Goal: Information Seeking & Learning: Learn about a topic

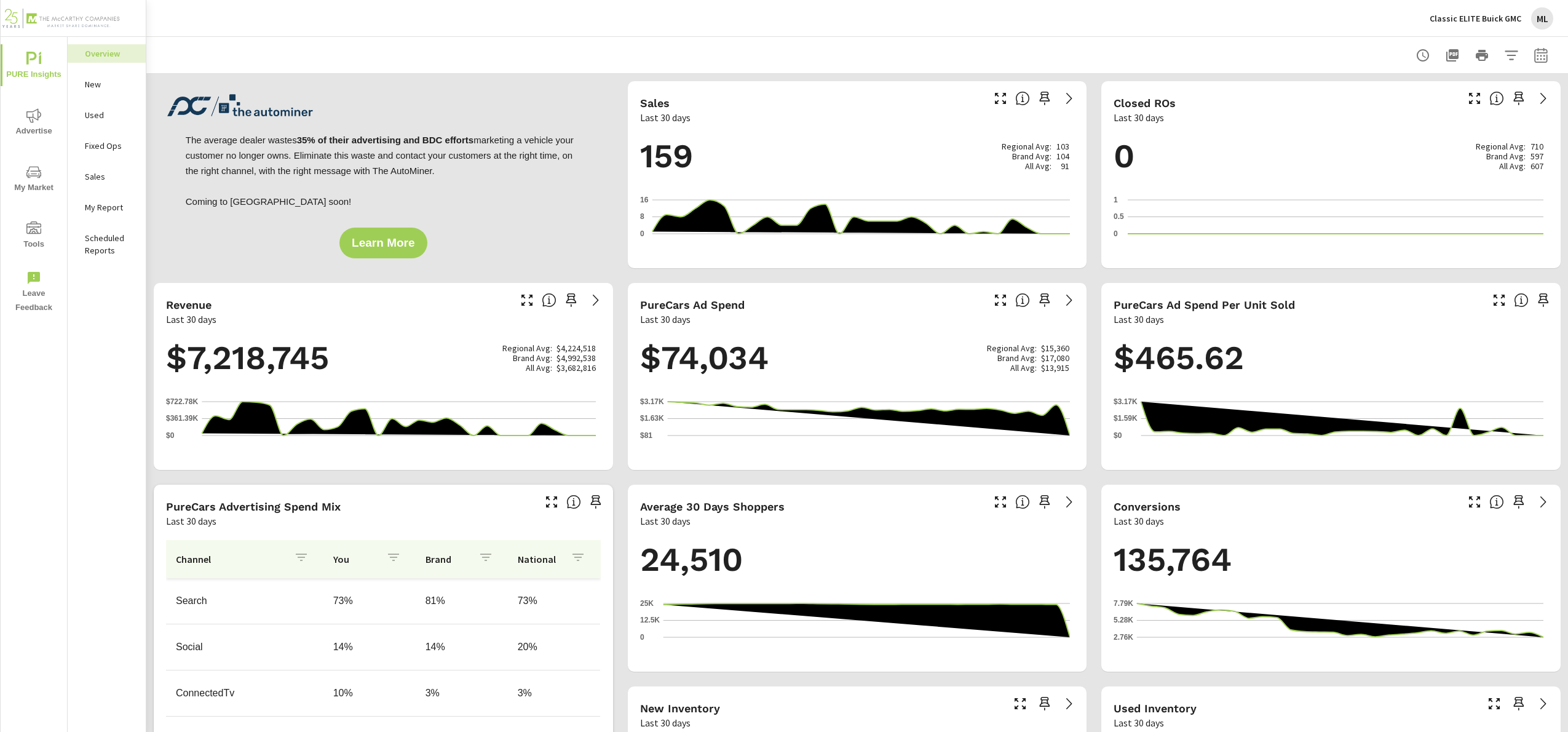
click at [39, 122] on icon "nav menu" at bounding box center [34, 116] width 15 height 15
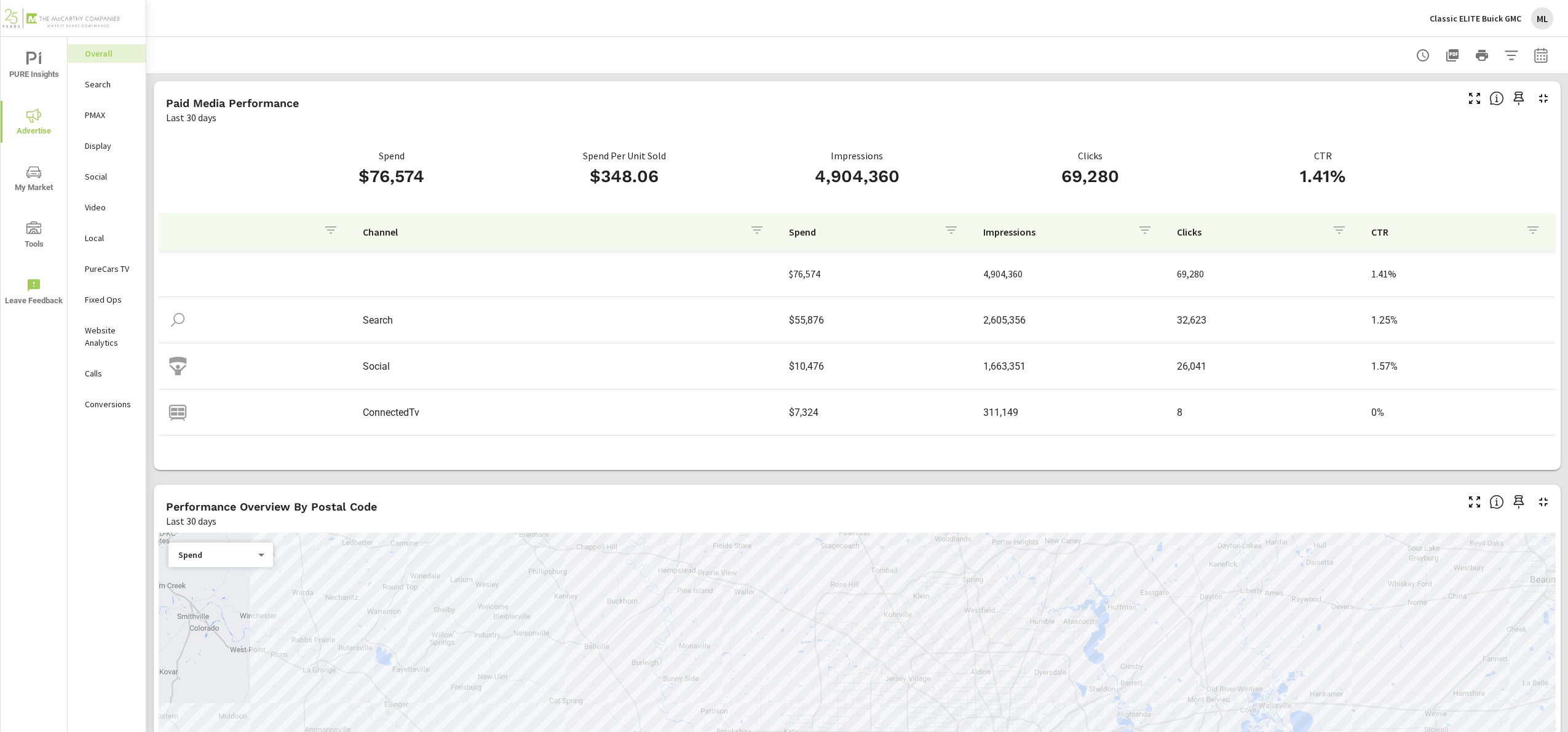
click at [105, 148] on p "Display" at bounding box center [110, 146] width 51 height 12
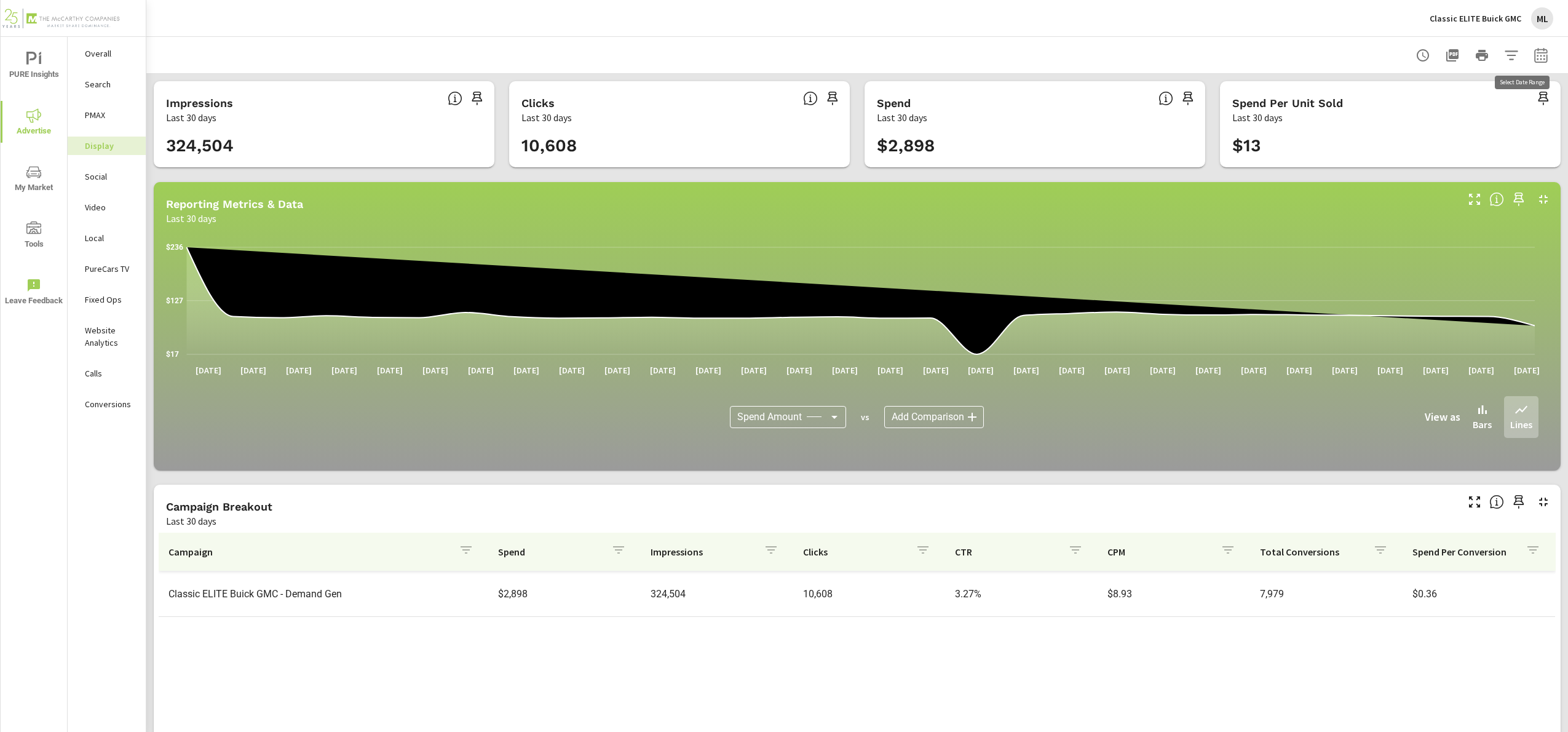
click at [1534, 49] on icon "button" at bounding box center [1541, 55] width 15 height 15
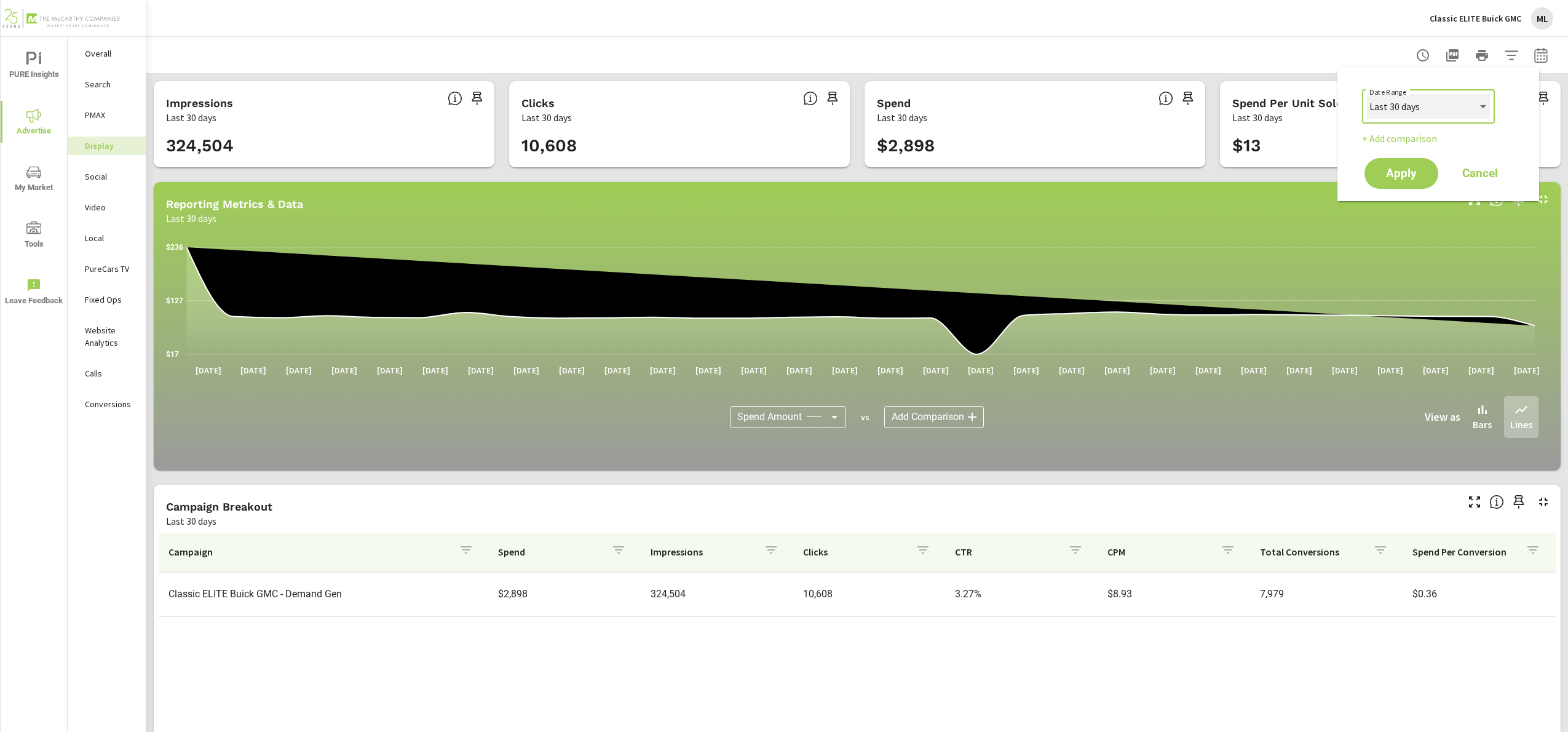
click at [1426, 110] on select "Custom [DATE] Last week Last 7 days Last 14 days Last 30 days Last 45 days Last…" at bounding box center [1428, 106] width 123 height 25
click at [1367, 94] on select "Custom [DATE] Last week Last 7 days Last 14 days Last 30 days Last 45 days Last…" at bounding box center [1428, 106] width 123 height 25
select select "custom"
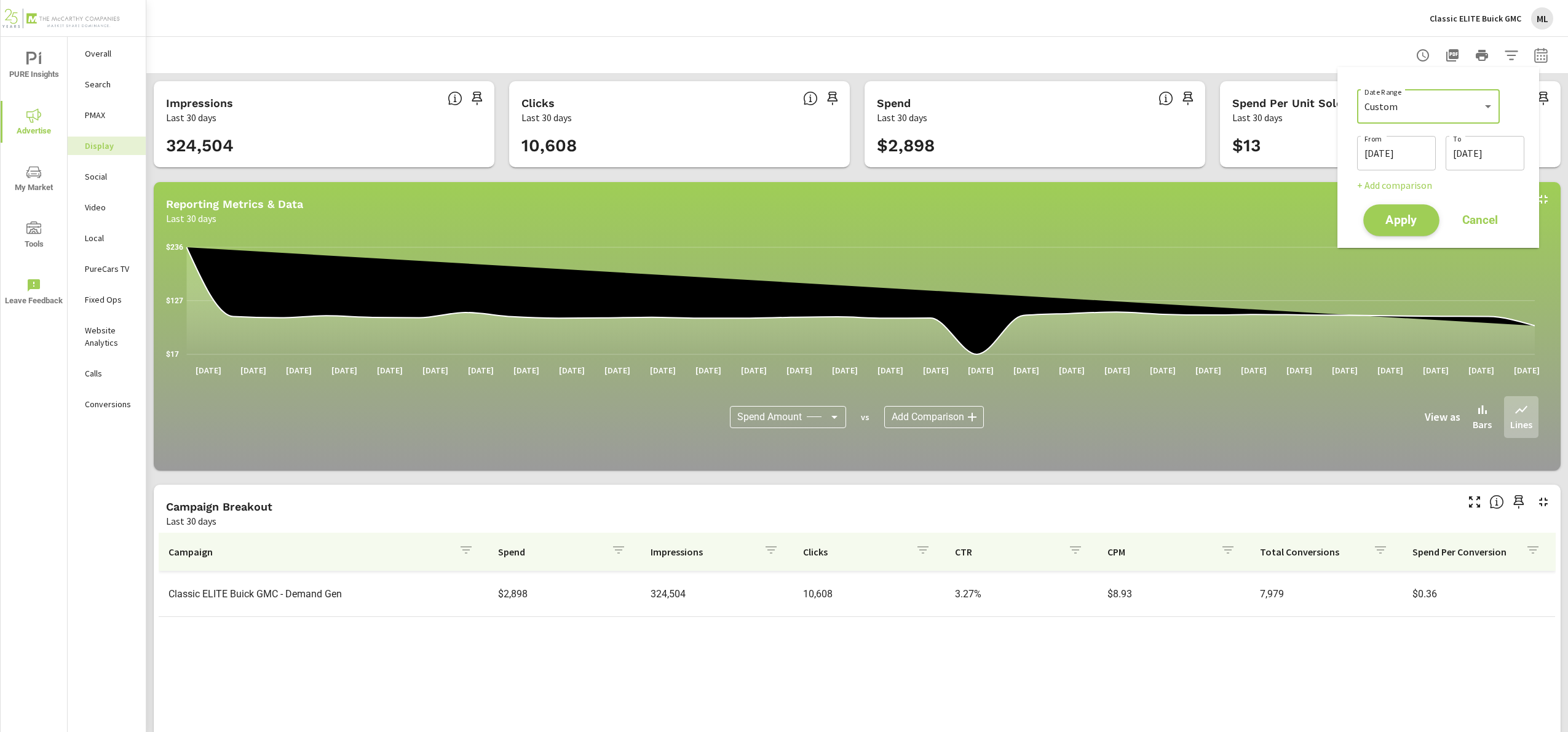
click at [1402, 214] on span "Apply" at bounding box center [1402, 220] width 51 height 12
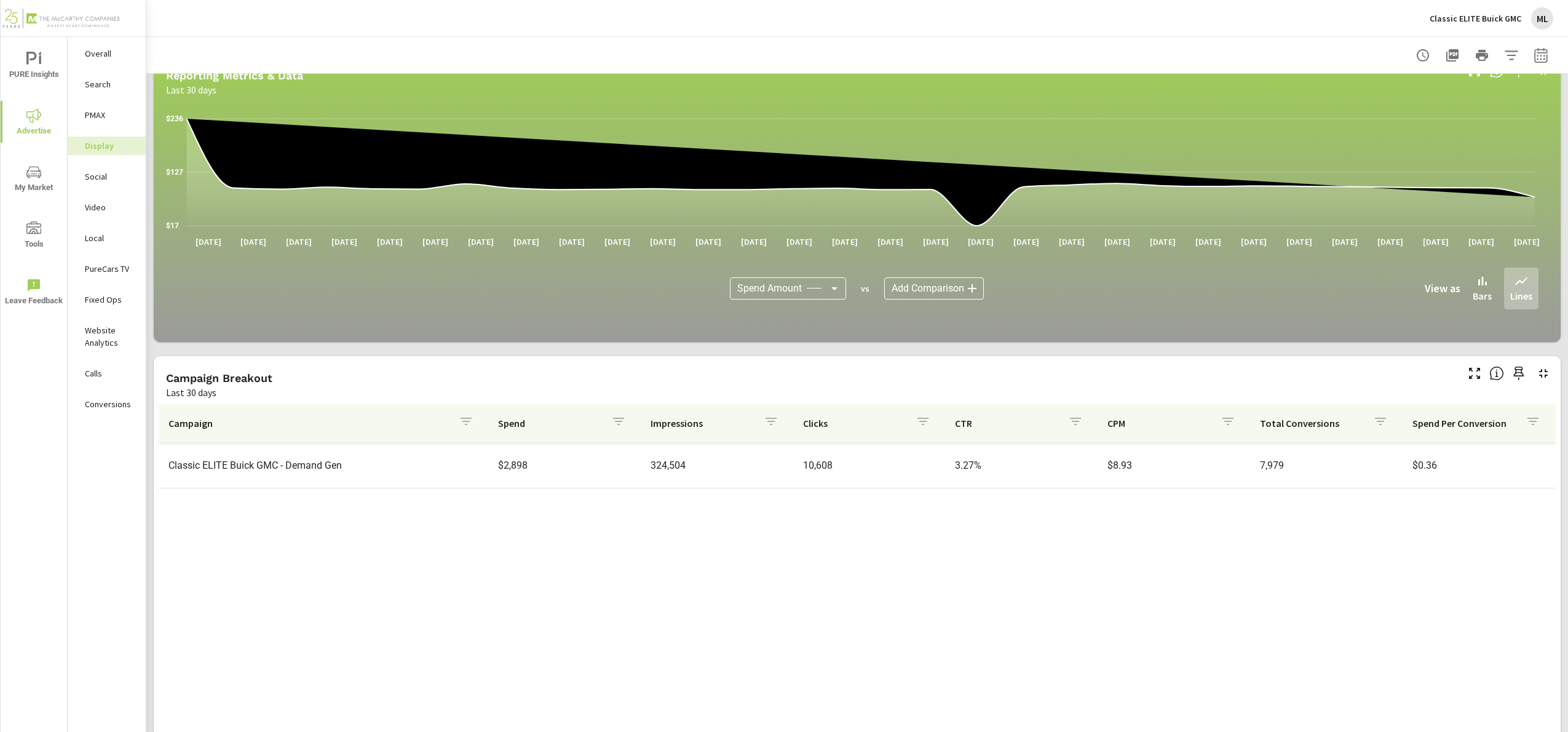
scroll to position [148, 0]
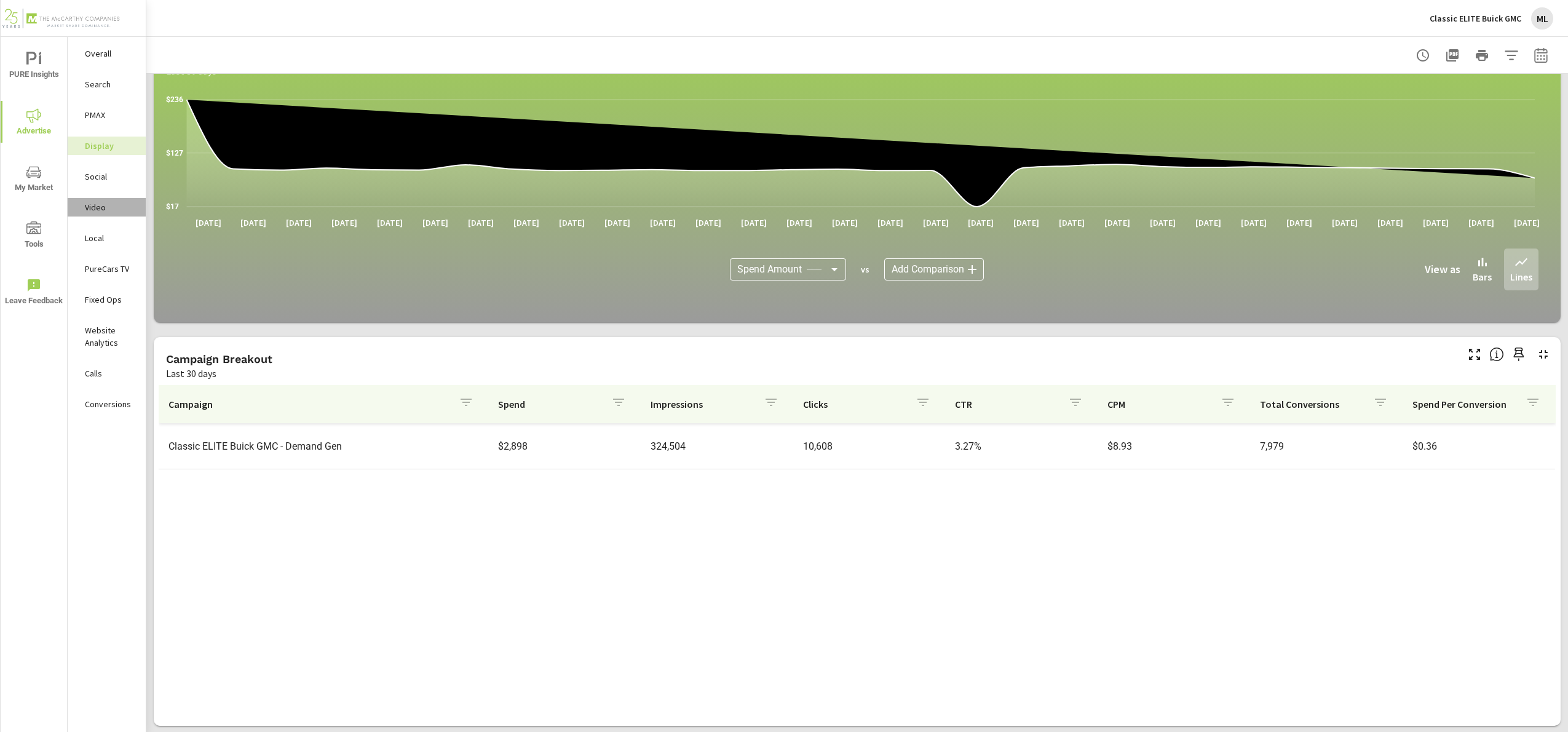
click at [99, 209] on p "Video" at bounding box center [110, 207] width 51 height 12
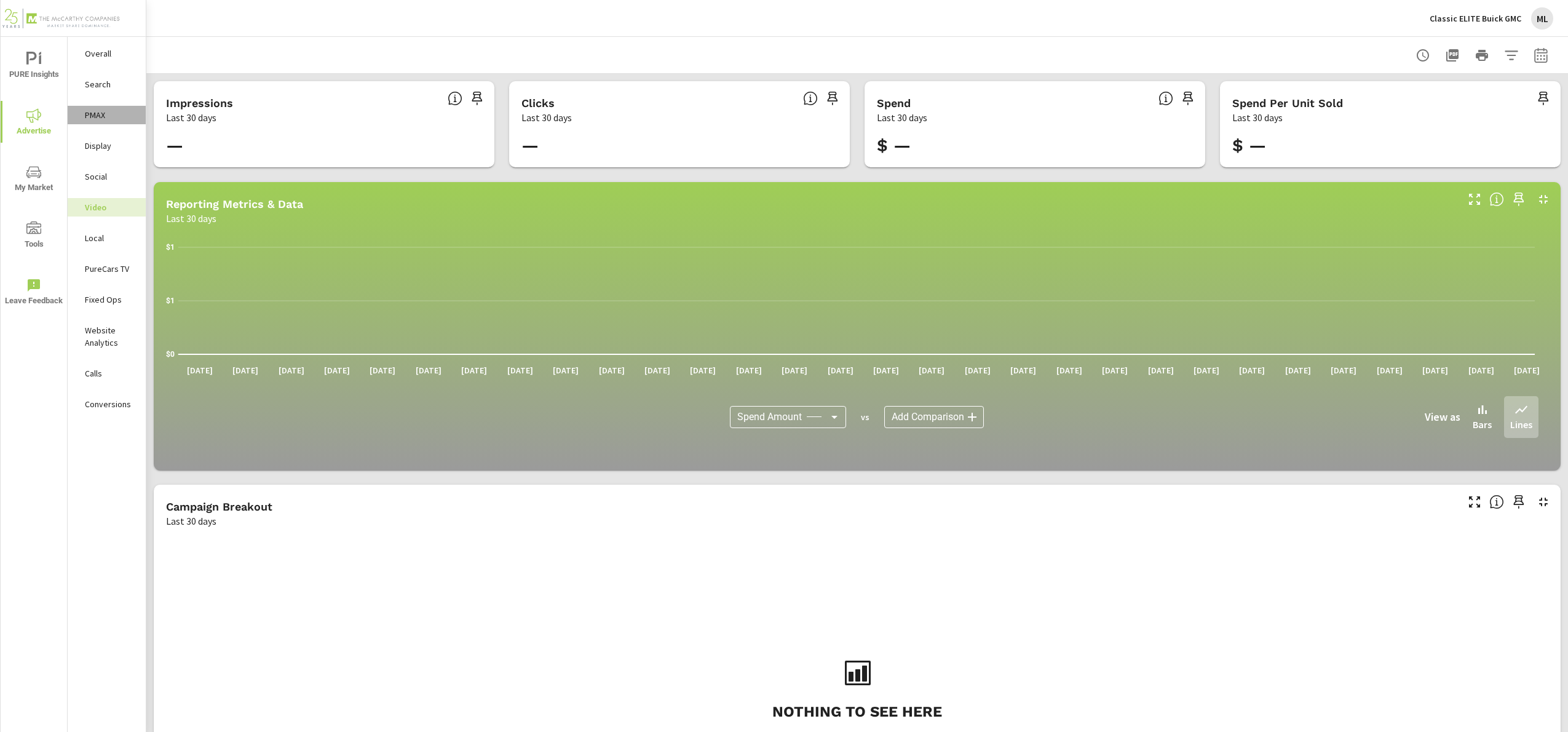
click at [100, 113] on p "PMAX" at bounding box center [110, 115] width 51 height 12
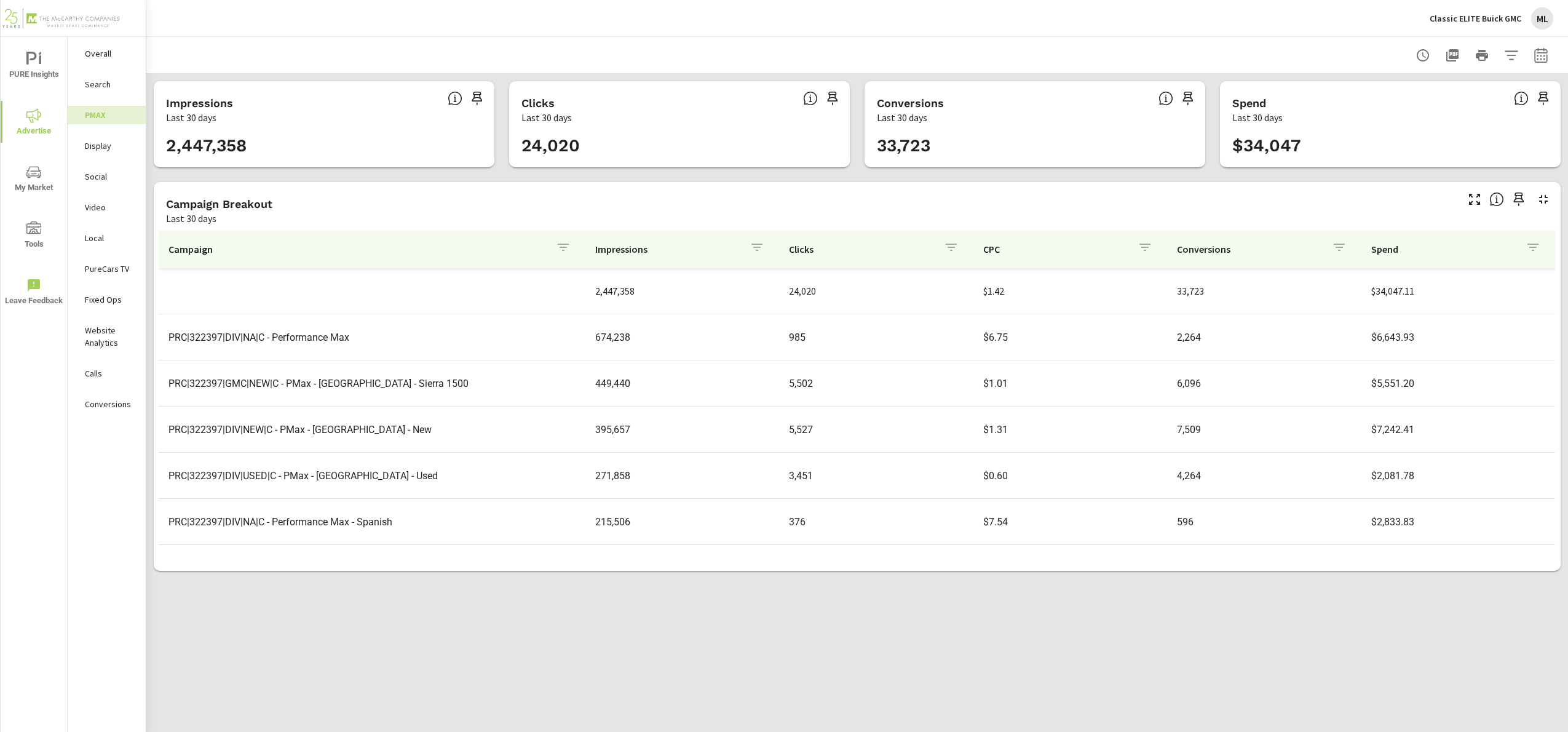
click at [93, 84] on p "Search" at bounding box center [110, 84] width 51 height 12
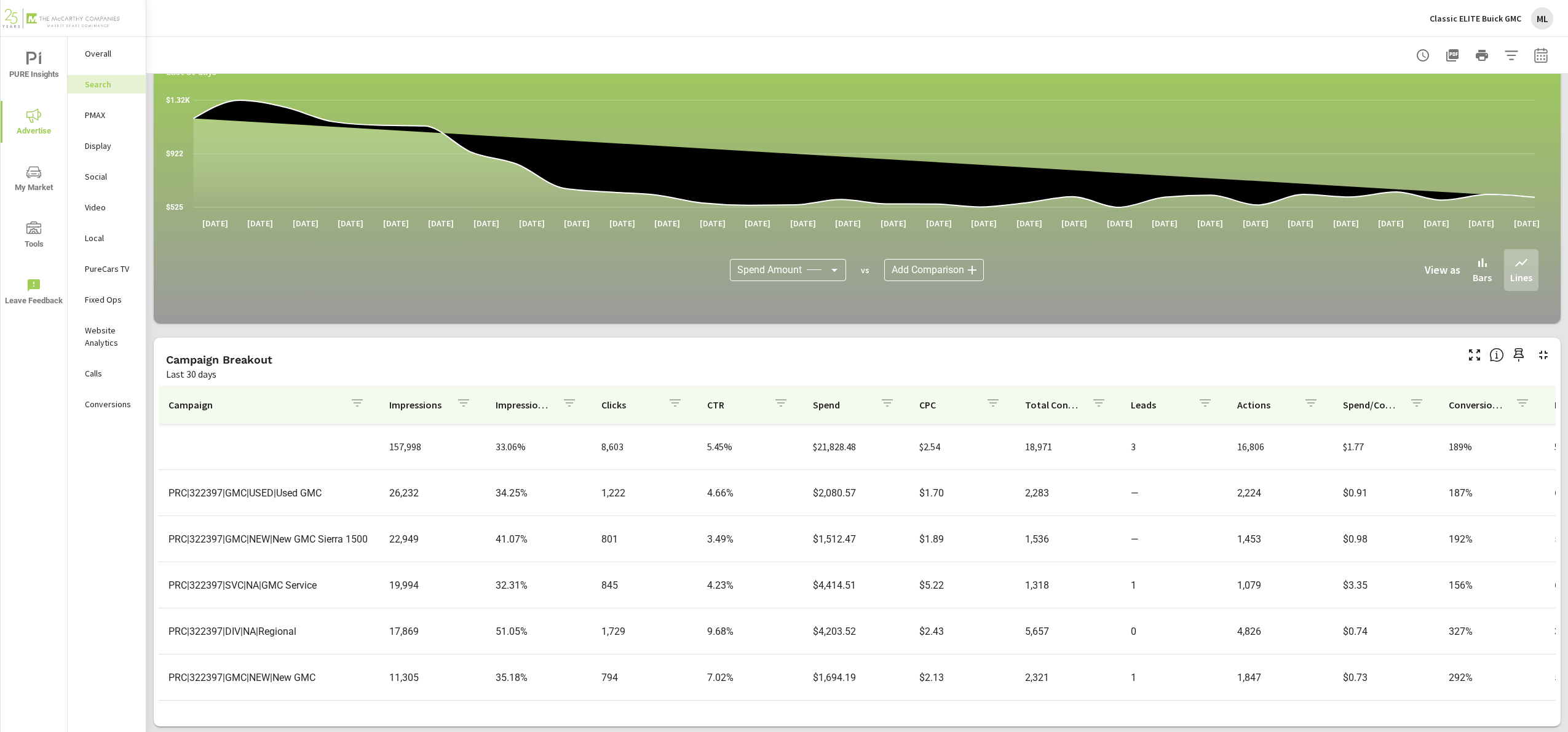
scroll to position [652, 0]
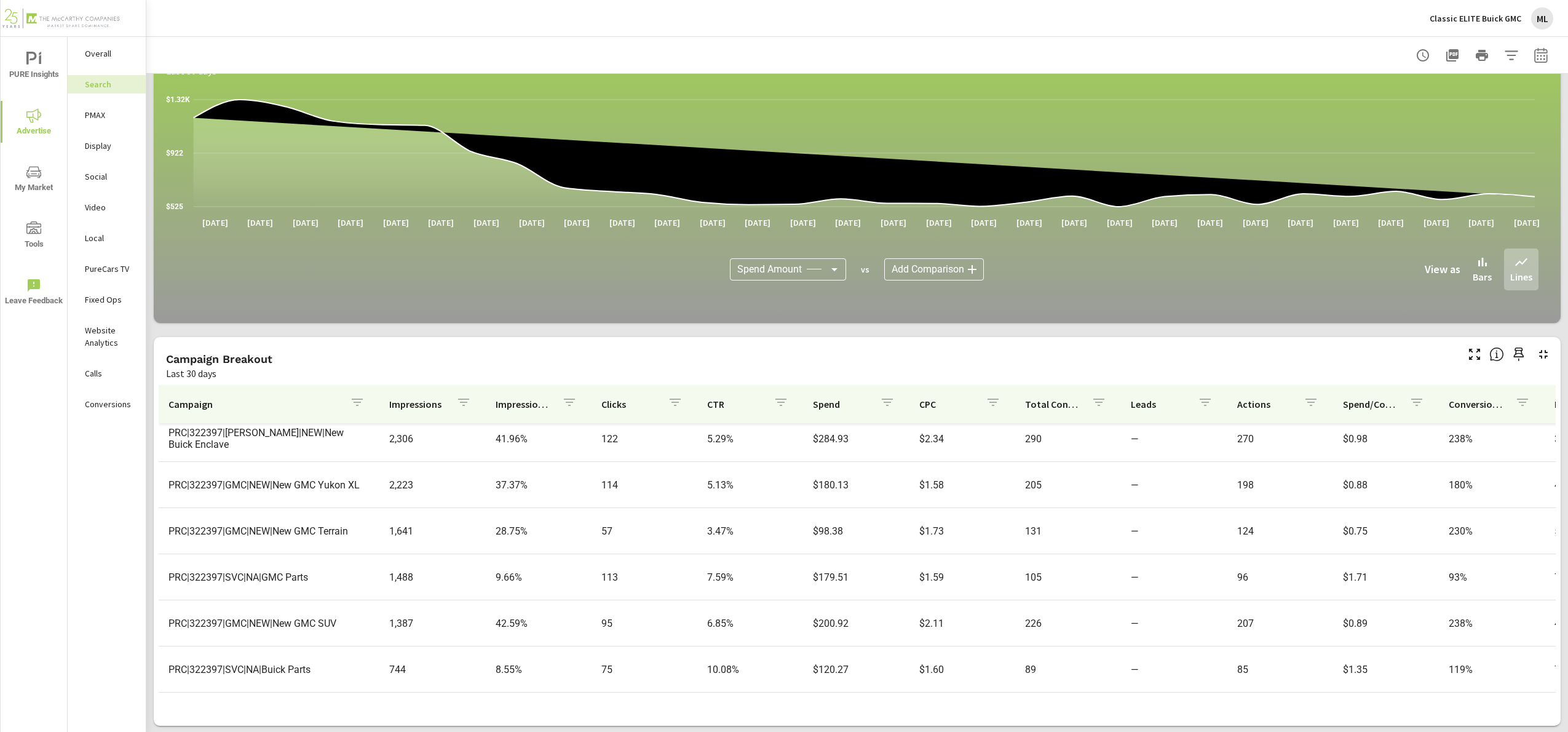
scroll to position [830, 0]
